Goal: Navigation & Orientation: Find specific page/section

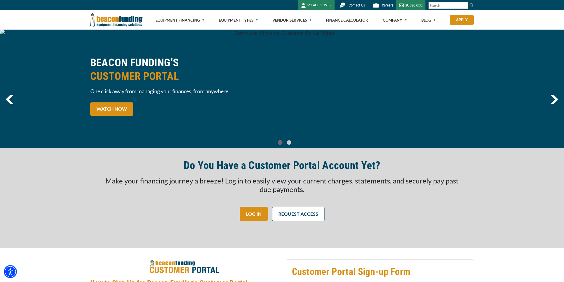
click at [320, 4] on button "MY ACCOUNT" at bounding box center [316, 5] width 36 height 10
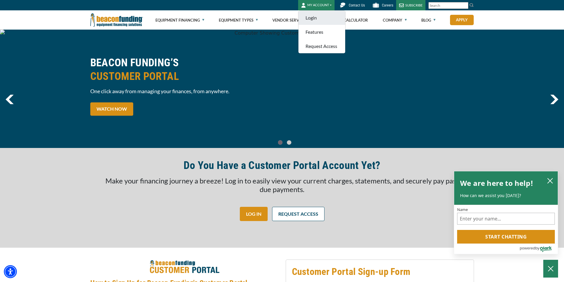
click at [314, 18] on link "Login" at bounding box center [321, 18] width 47 height 14
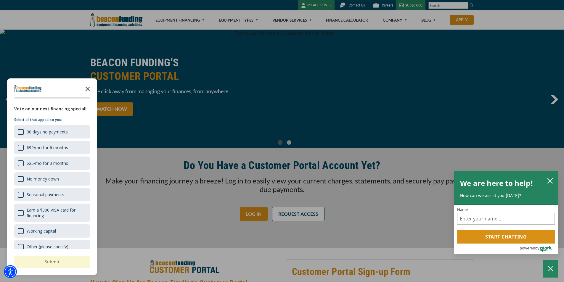
click at [88, 87] on icon "Close the survey" at bounding box center [88, 89] width 12 height 12
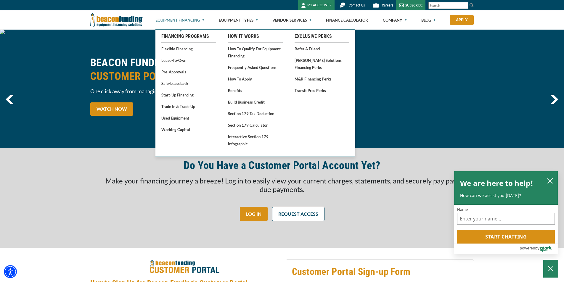
click at [175, 18] on link "Equipment Financing" at bounding box center [179, 20] width 49 height 19
